Goal: Task Accomplishment & Management: Manage account settings

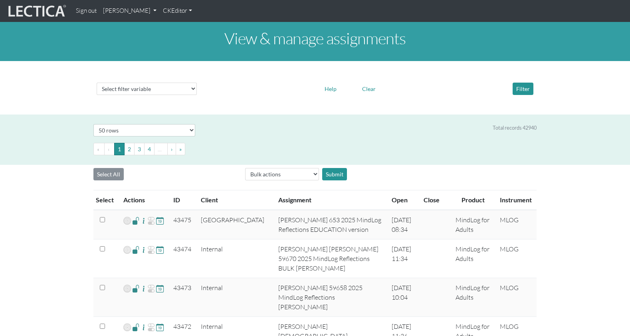
select select "50"
click at [117, 10] on link "[PERSON_NAME]" at bounding box center [130, 11] width 60 height 16
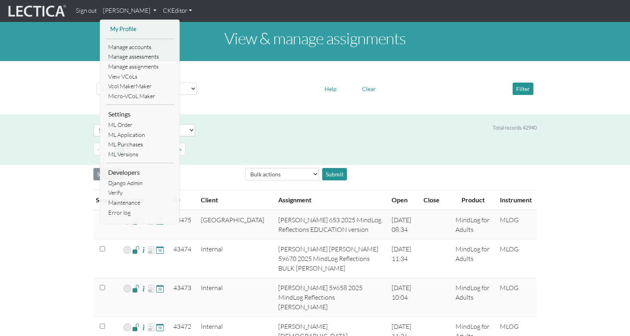
click at [116, 24] on link "My Profile" at bounding box center [140, 29] width 64 height 10
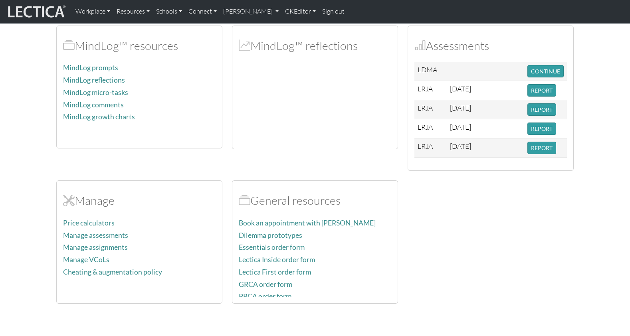
scroll to position [242, 0]
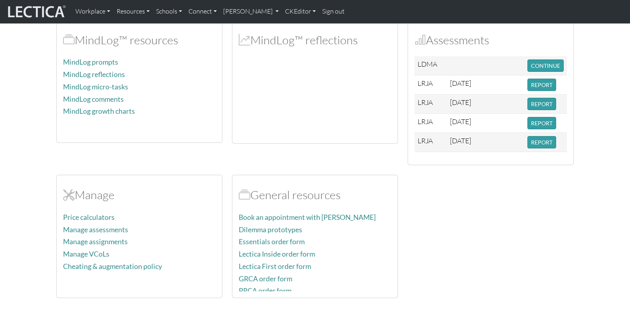
click at [160, 224] on p "Manage assessments" at bounding box center [139, 230] width 153 height 12
click at [236, 12] on link "[PERSON_NAME]" at bounding box center [251, 11] width 62 height 17
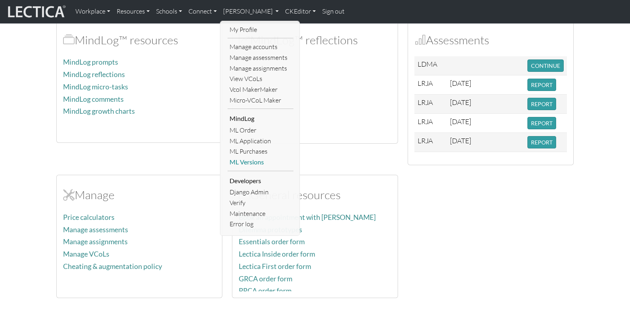
scroll to position [244, 0]
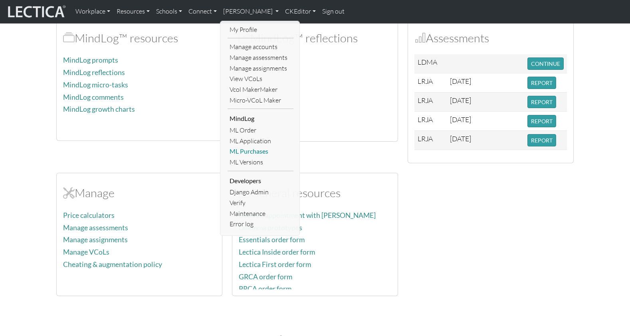
click at [249, 146] on link "ML Purchases" at bounding box center [261, 151] width 66 height 11
